Goal: Information Seeking & Learning: Understand process/instructions

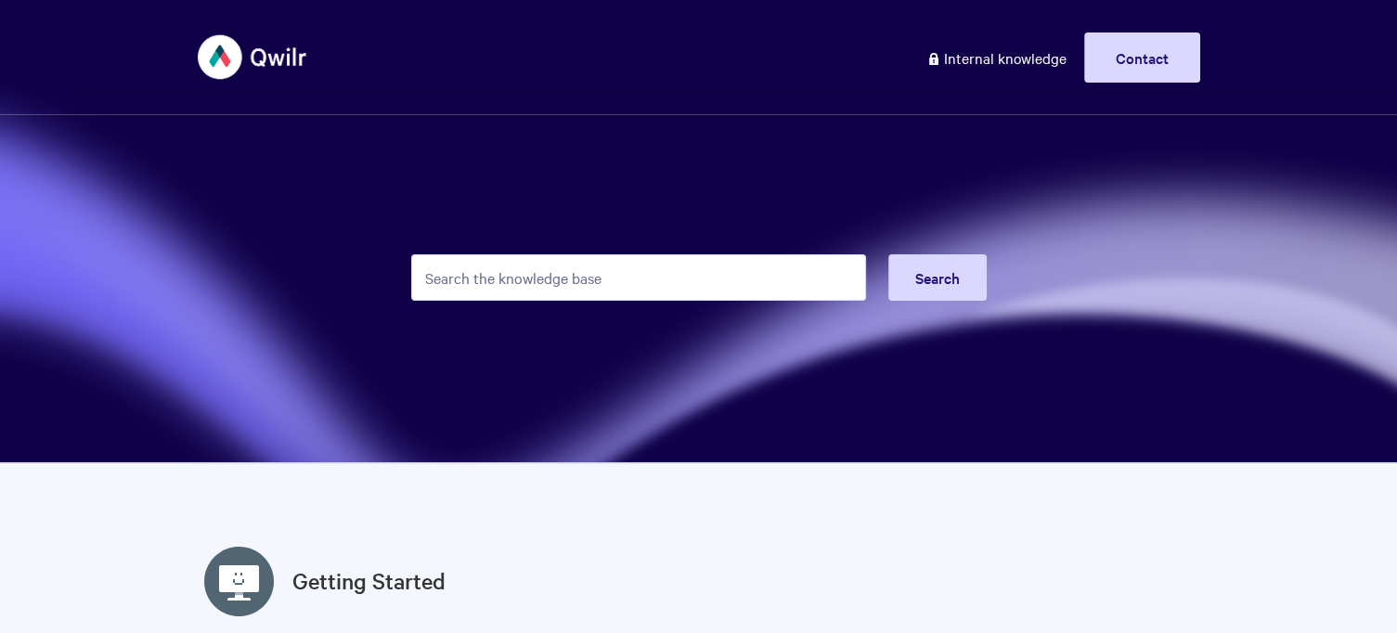
click at [490, 282] on input "Search the knowledge base" at bounding box center [638, 277] width 455 height 46
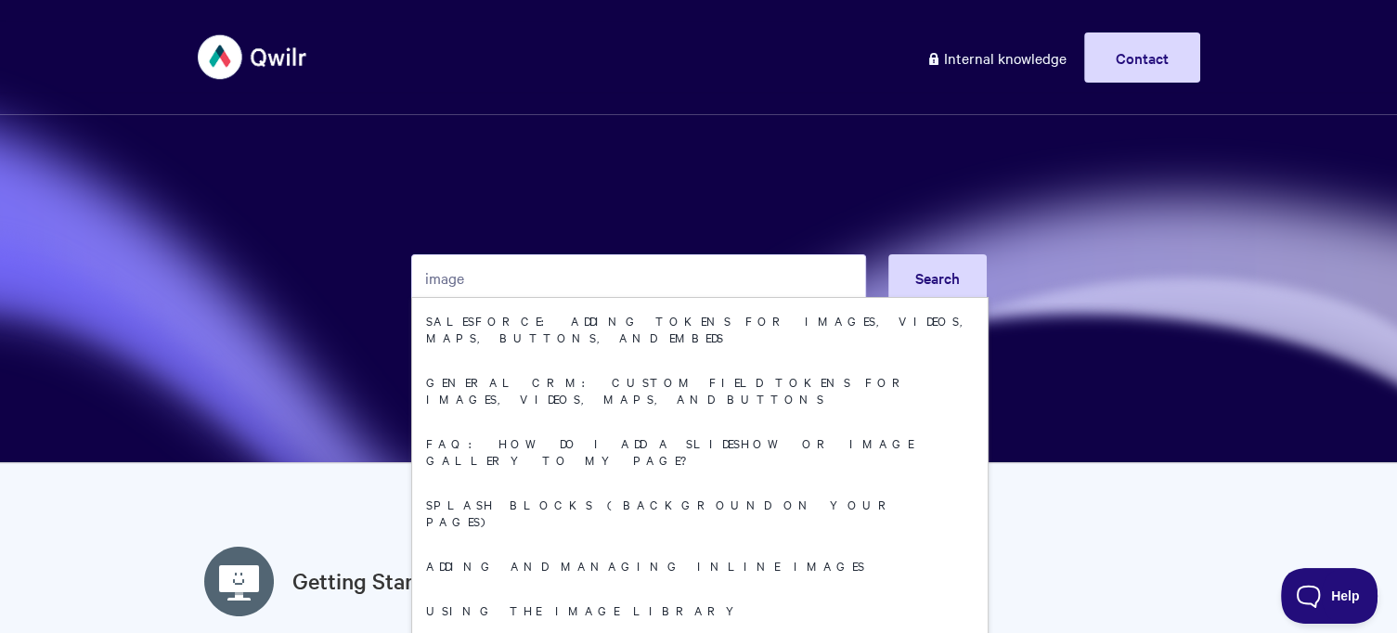
type input "image"
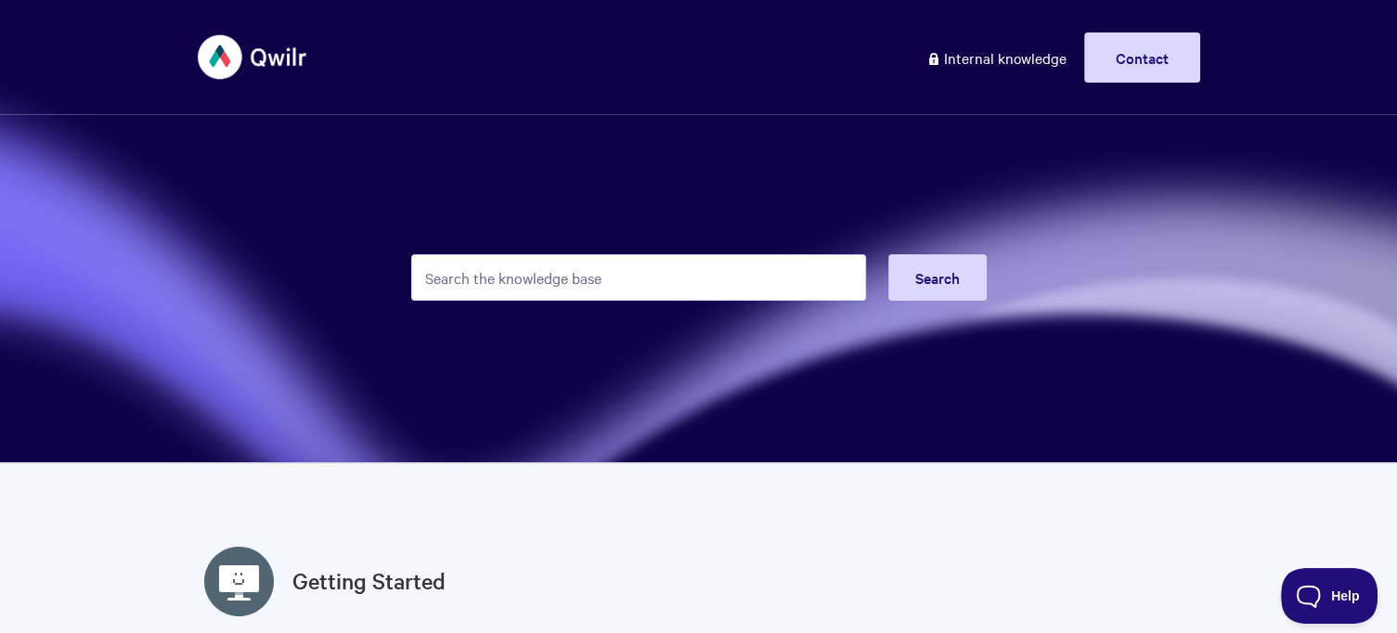
click at [558, 282] on input "Search the knowledge base" at bounding box center [638, 277] width 455 height 46
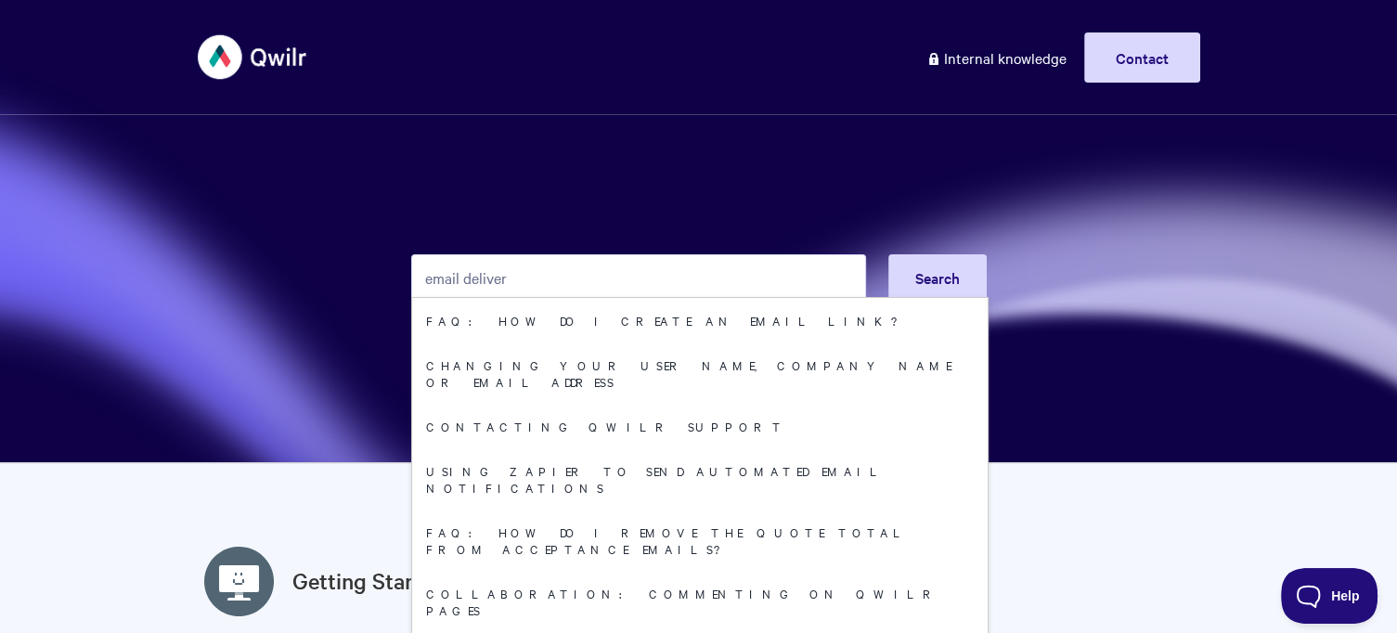
type input "email deliver"
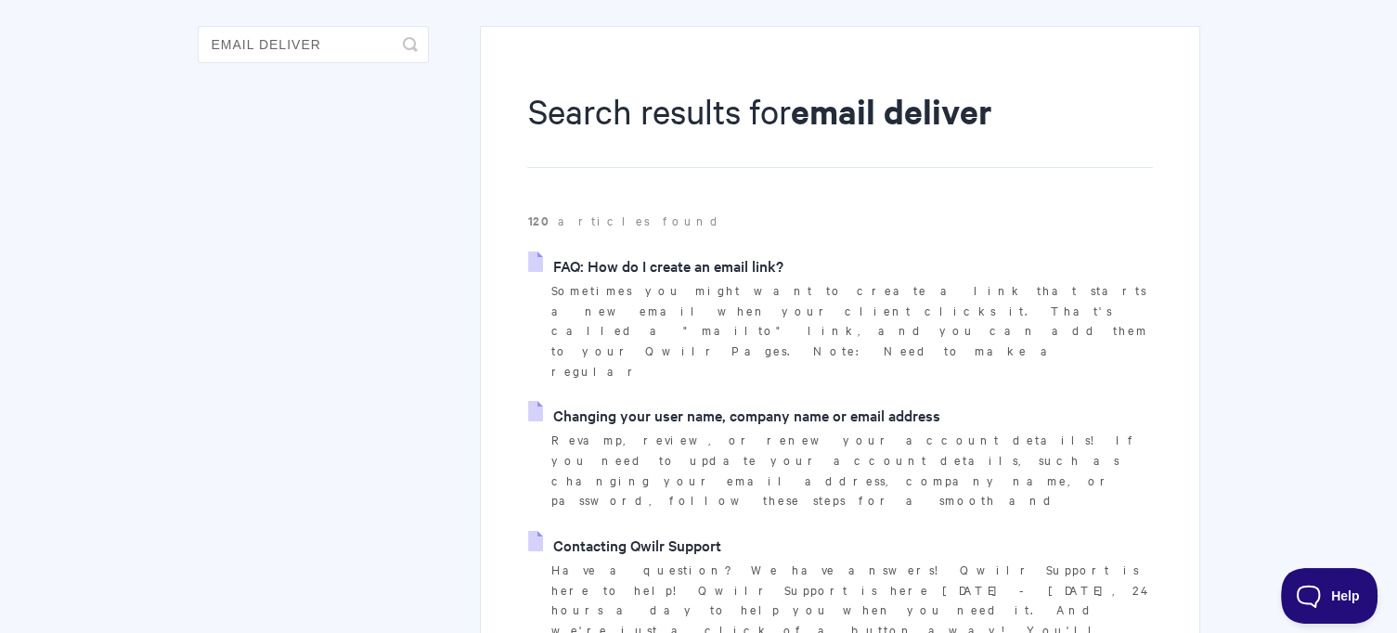
scroll to position [267, 0]
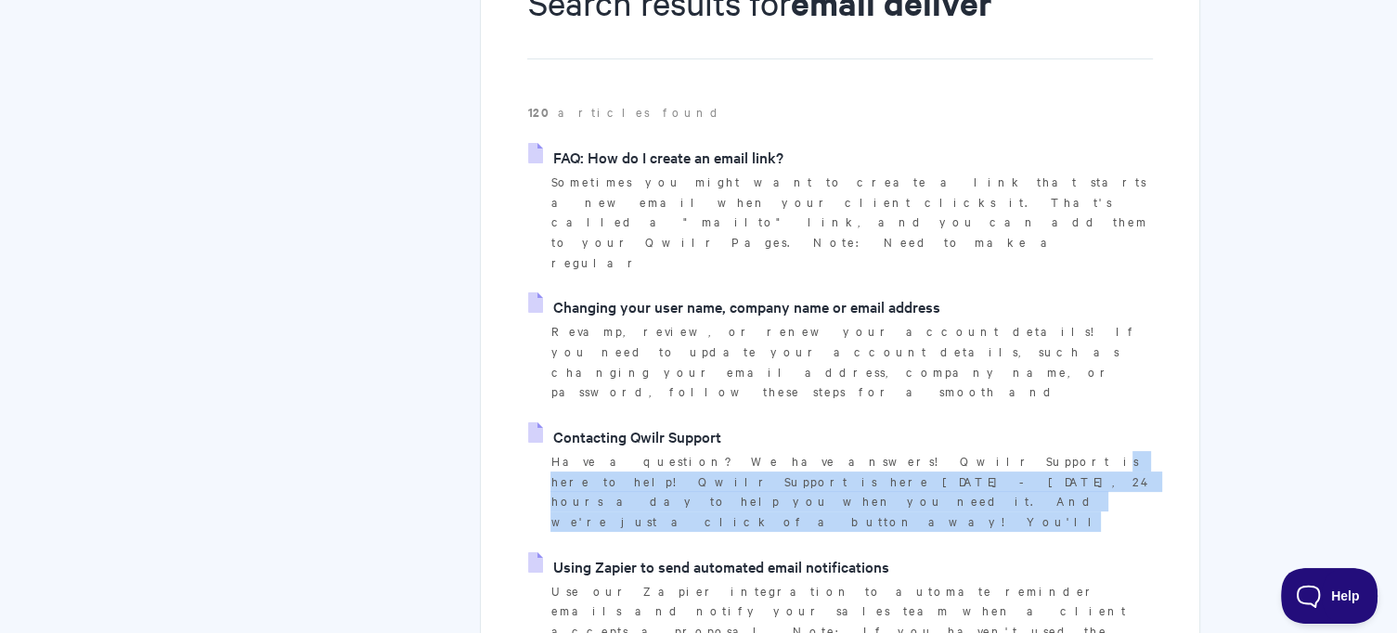
drag, startPoint x: 808, startPoint y: 362, endPoint x: 827, endPoint y: 406, distance: 47.8
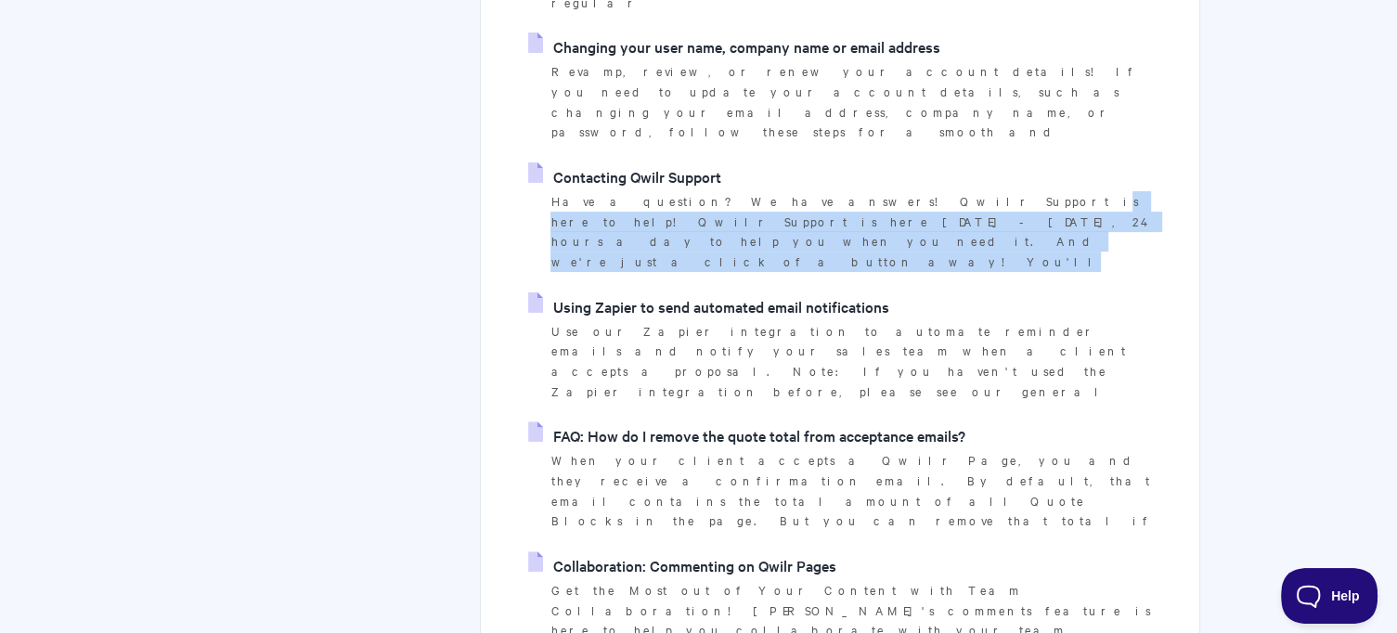
scroll to position [549, 0]
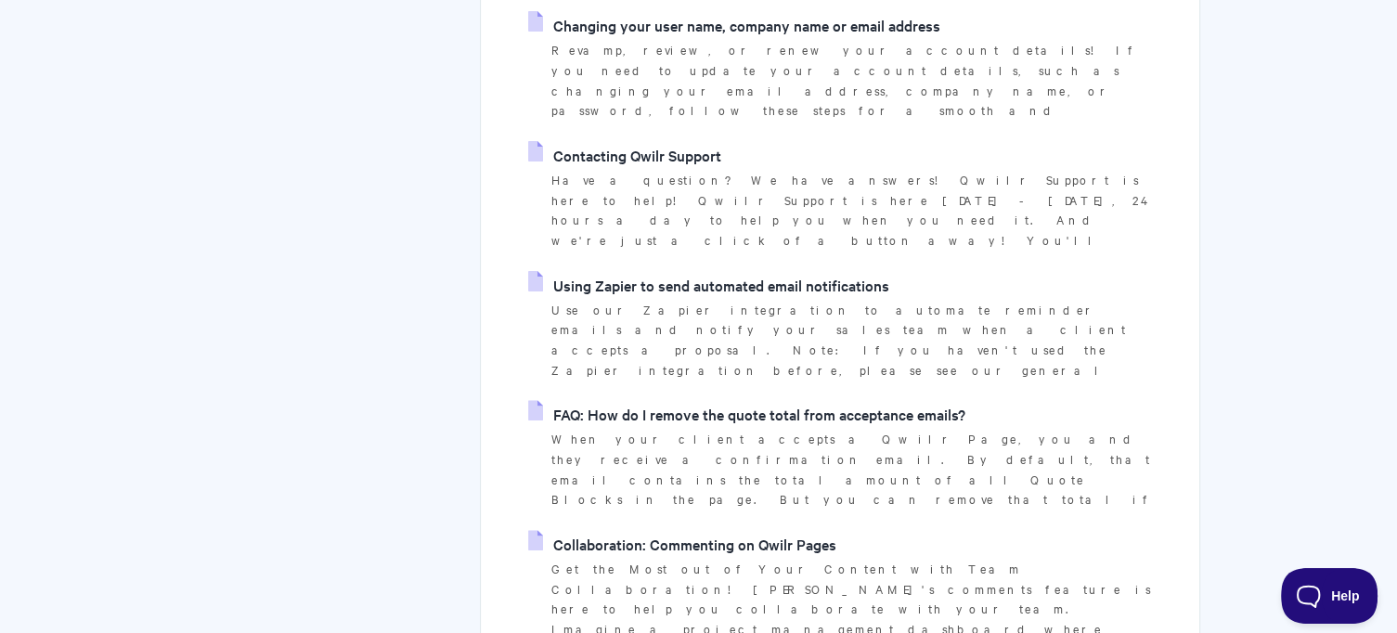
drag, startPoint x: 838, startPoint y: 442, endPoint x: 858, endPoint y: 491, distance: 52.9
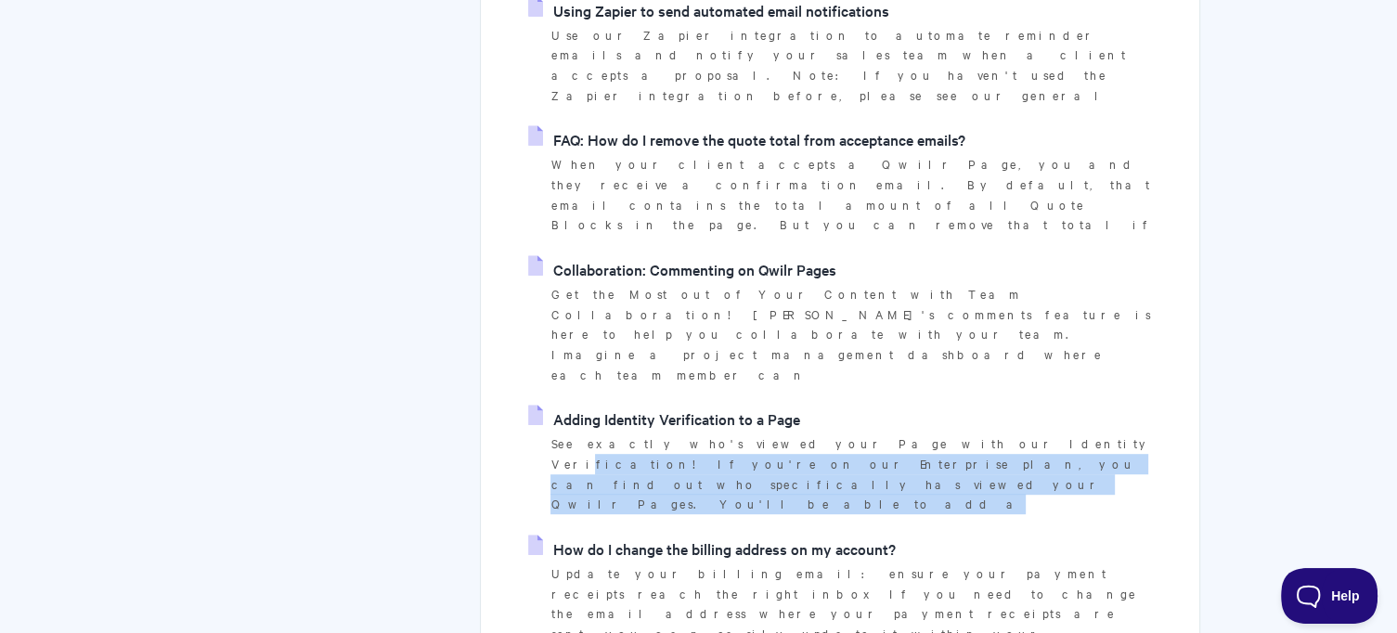
scroll to position [835, 0]
